Goal: Navigation & Orientation: Find specific page/section

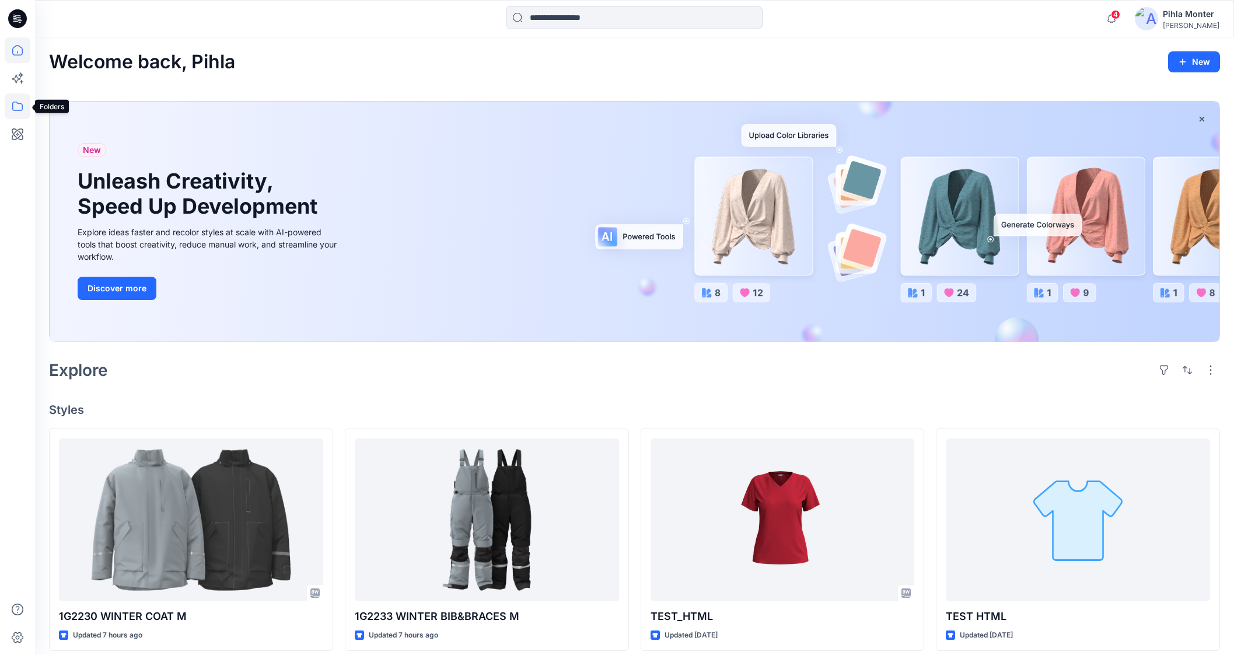
click at [20, 102] on icon at bounding box center [18, 106] width 26 height 26
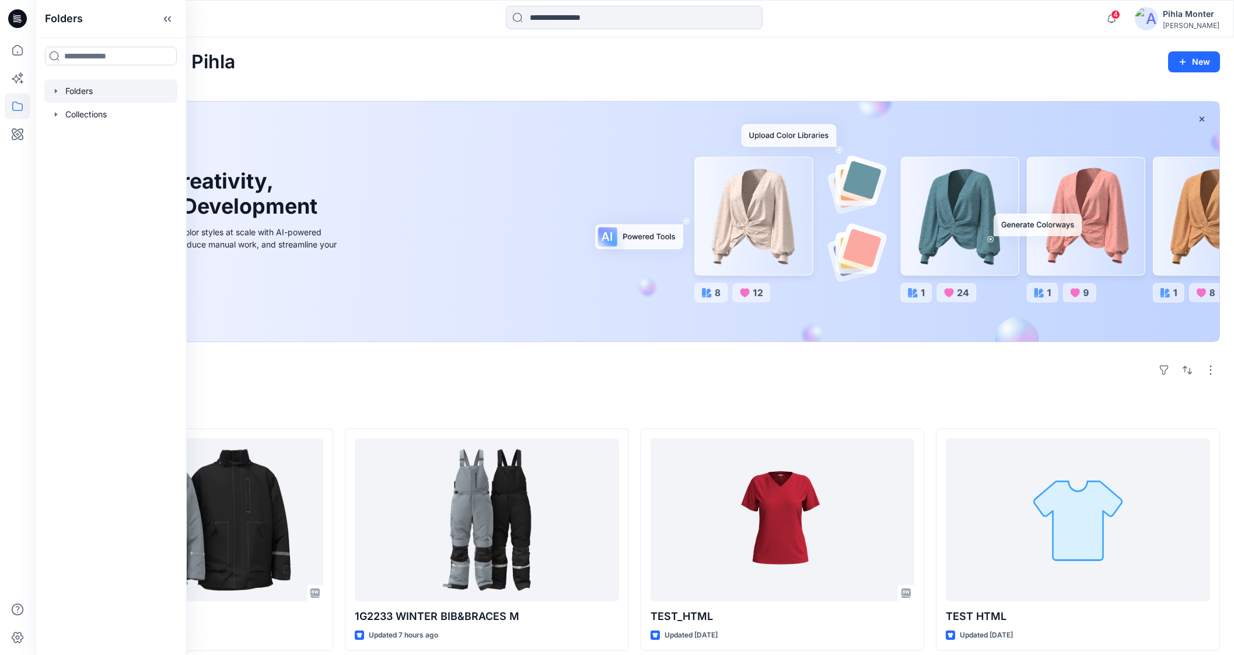
click at [50, 83] on div at bounding box center [110, 90] width 133 height 23
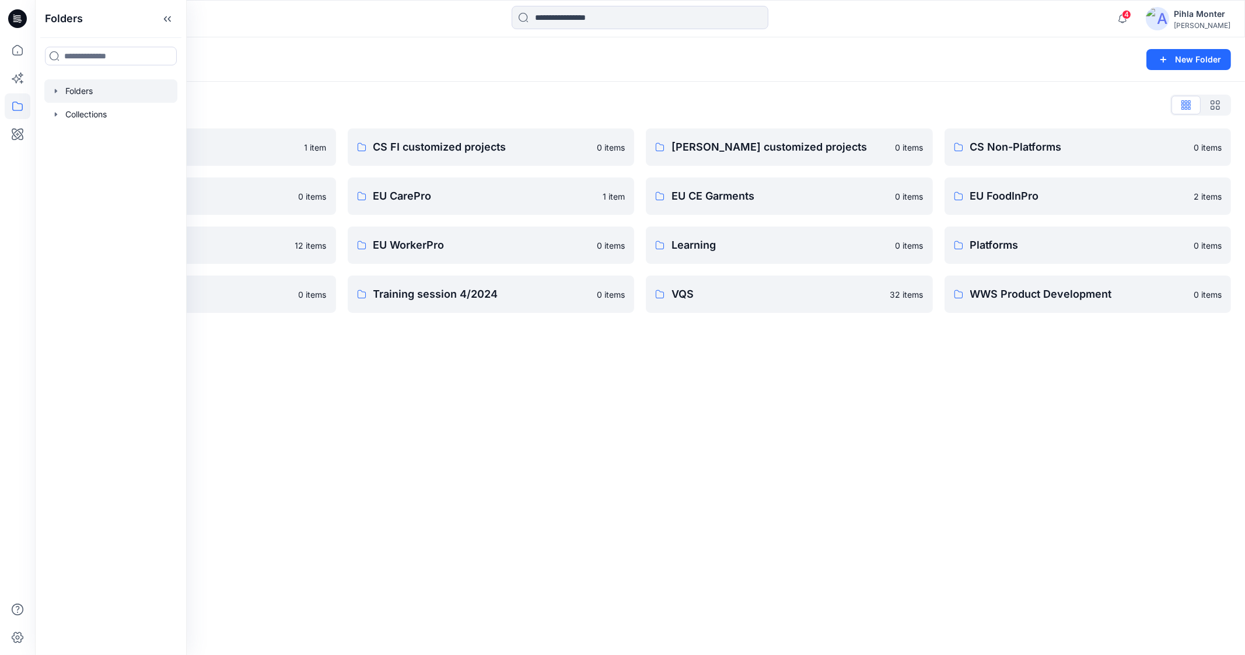
drag, startPoint x: 535, startPoint y: 407, endPoint x: 858, endPoint y: 347, distance: 328.7
click at [537, 405] on div "Folders New Folder Folders List Archive 1 item Digital Assets 0 items EU Knitwe…" at bounding box center [640, 345] width 1210 height 617
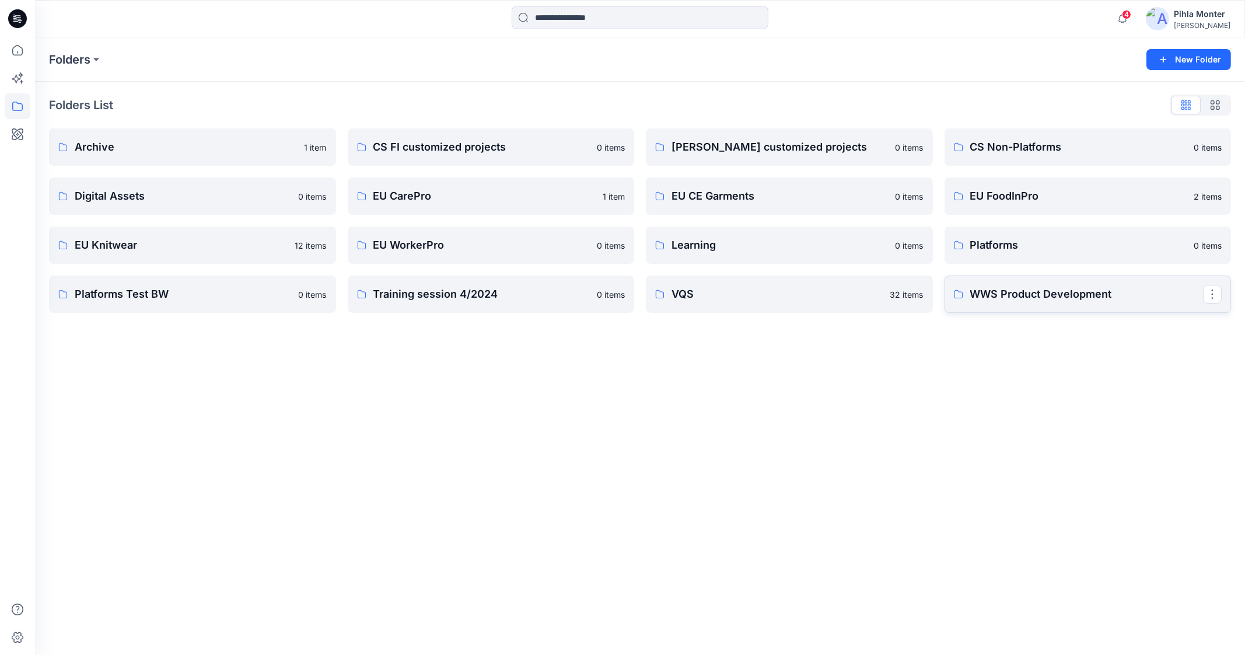
click at [1068, 292] on p "WWS Product Development" at bounding box center [1086, 294] width 233 height 16
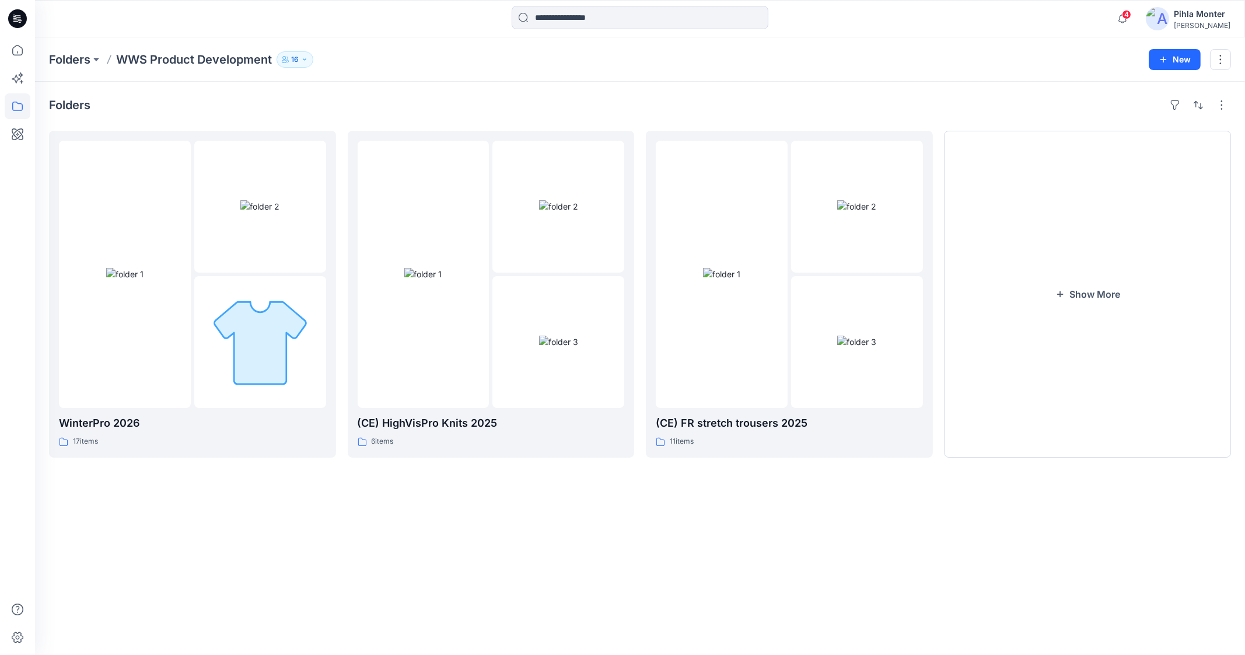
click at [299, 61] on p "16" at bounding box center [295, 59] width 8 height 13
